Goal: Task Accomplishment & Management: Complete application form

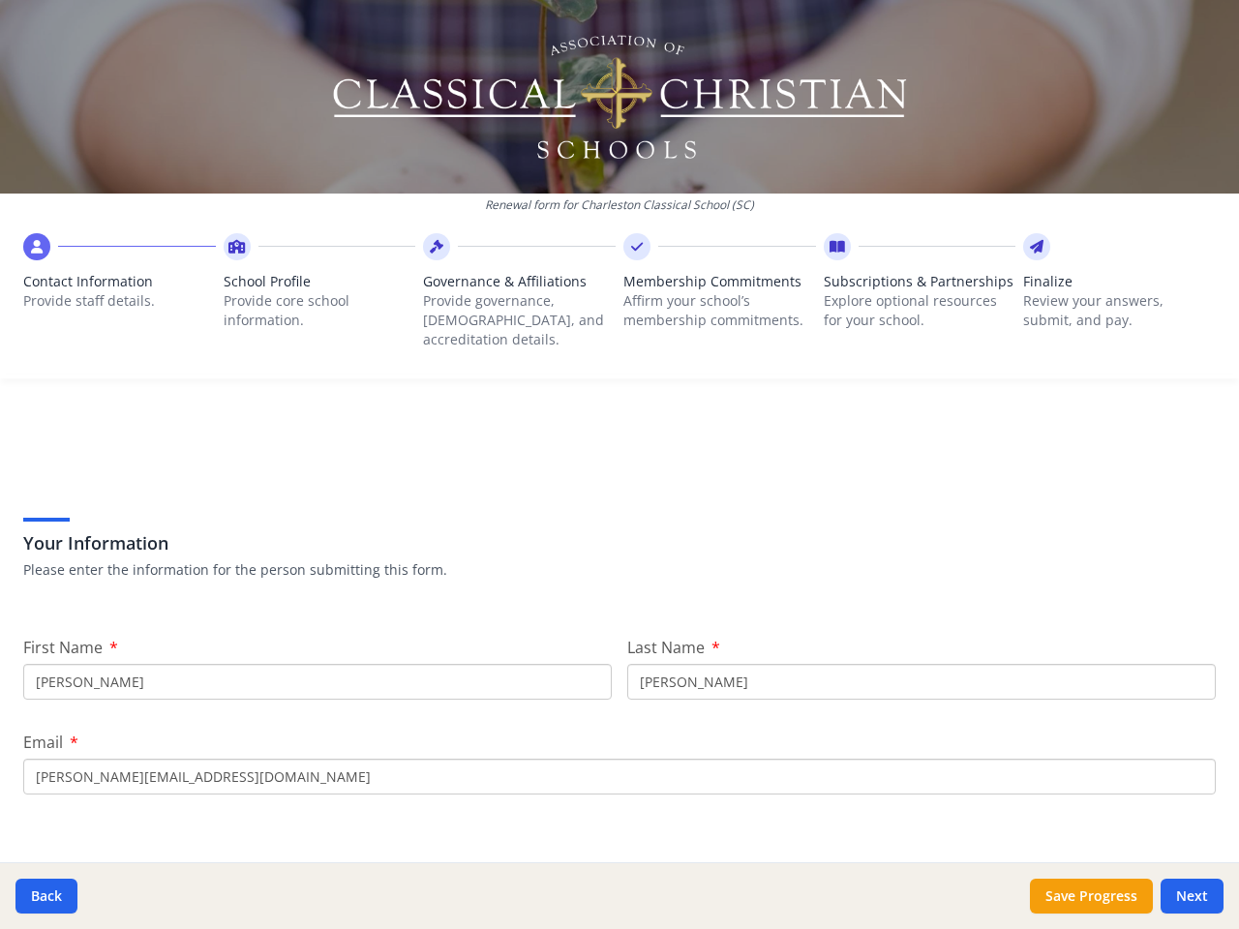
click at [620, 465] on div "Your Information Please enter the information for the person submitting this fo…" at bounding box center [619, 522] width 1193 height 165
click at [118, 287] on span "Contact Information" at bounding box center [119, 281] width 193 height 19
click at [316, 296] on p "Provide core school information." at bounding box center [320, 310] width 193 height 39
click at [513, 296] on p "Provide governance, [DEMOGRAPHIC_DATA], and accreditation details." at bounding box center [519, 320] width 193 height 58
click at [710, 296] on p "Affirm your school’s membership commitments." at bounding box center [719, 310] width 193 height 39
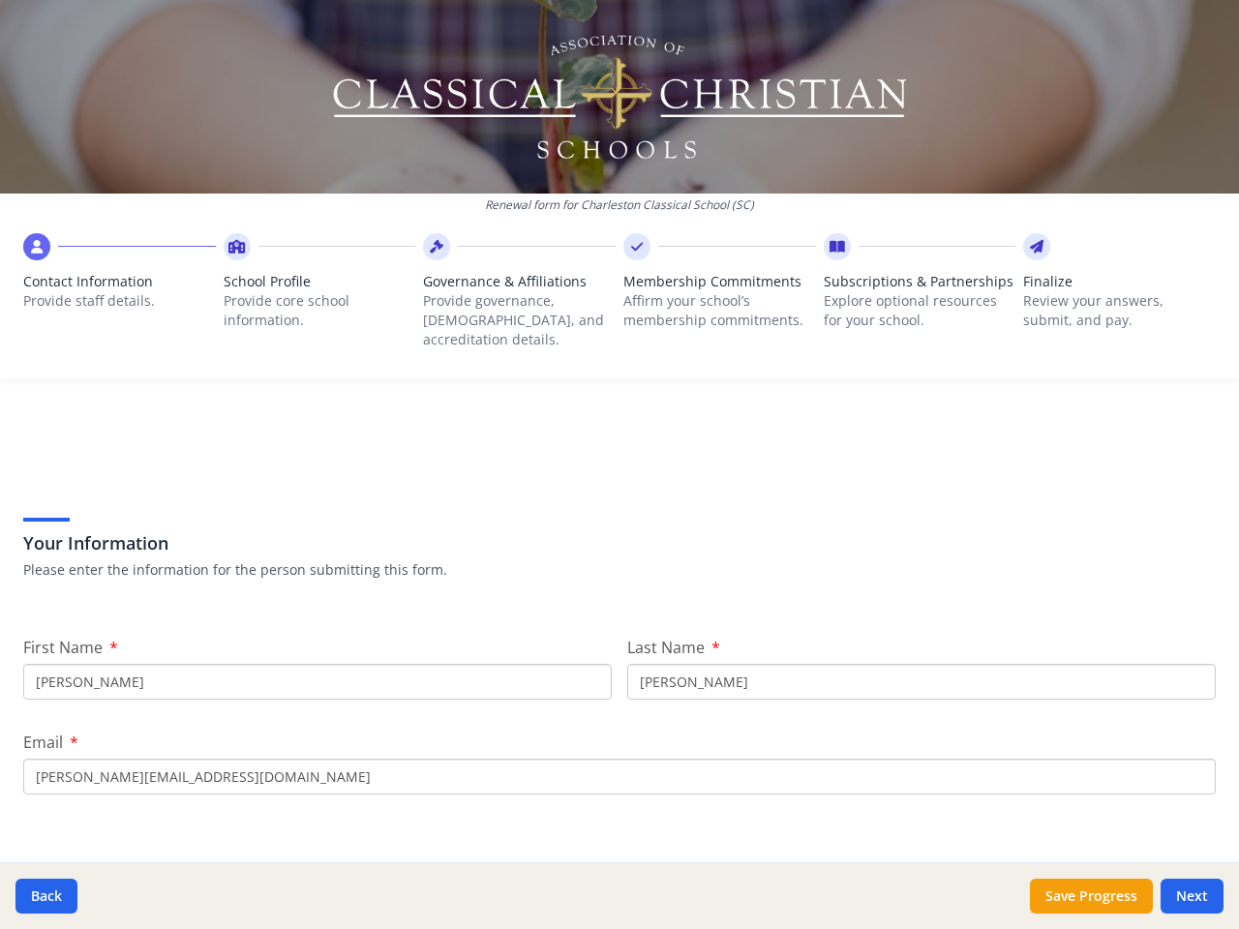
click at [907, 291] on span "Subscriptions & Partnerships" at bounding box center [920, 281] width 193 height 19
click at [1105, 296] on p "Review your answers, submit, and pay." at bounding box center [1119, 310] width 193 height 39
click at [46, 896] on button "Back" at bounding box center [46, 896] width 62 height 35
click at [1091, 896] on button "Save Progress" at bounding box center [1091, 896] width 123 height 35
click at [1192, 896] on button "Next" at bounding box center [1192, 896] width 63 height 35
